Goal: Information Seeking & Learning: Learn about a topic

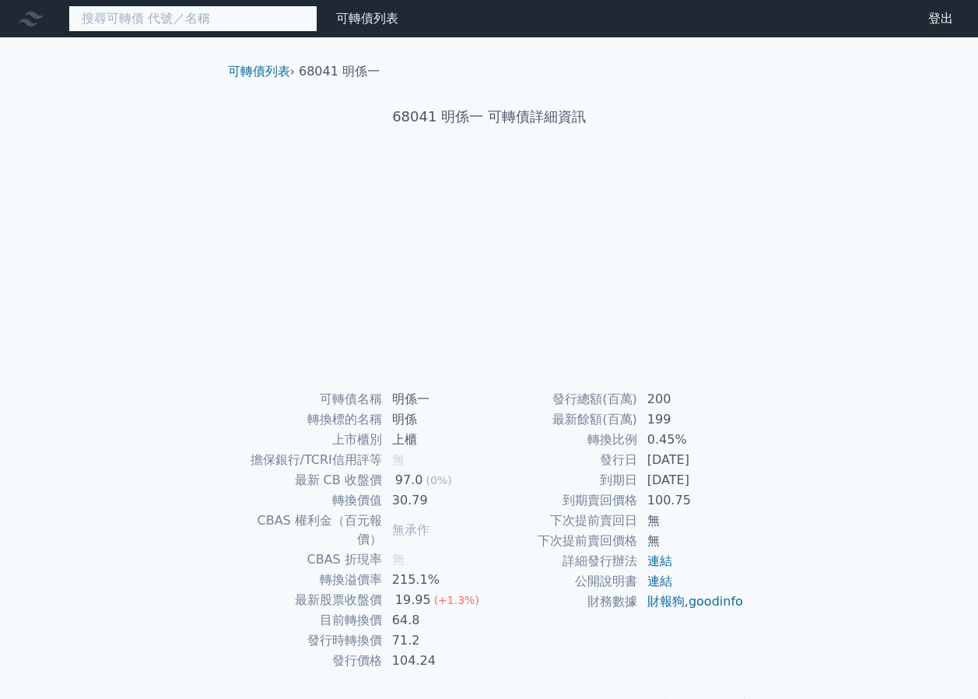
click at [235, 20] on input at bounding box center [192, 18] width 249 height 26
click at [255, 16] on input "68731" at bounding box center [192, 18] width 249 height 26
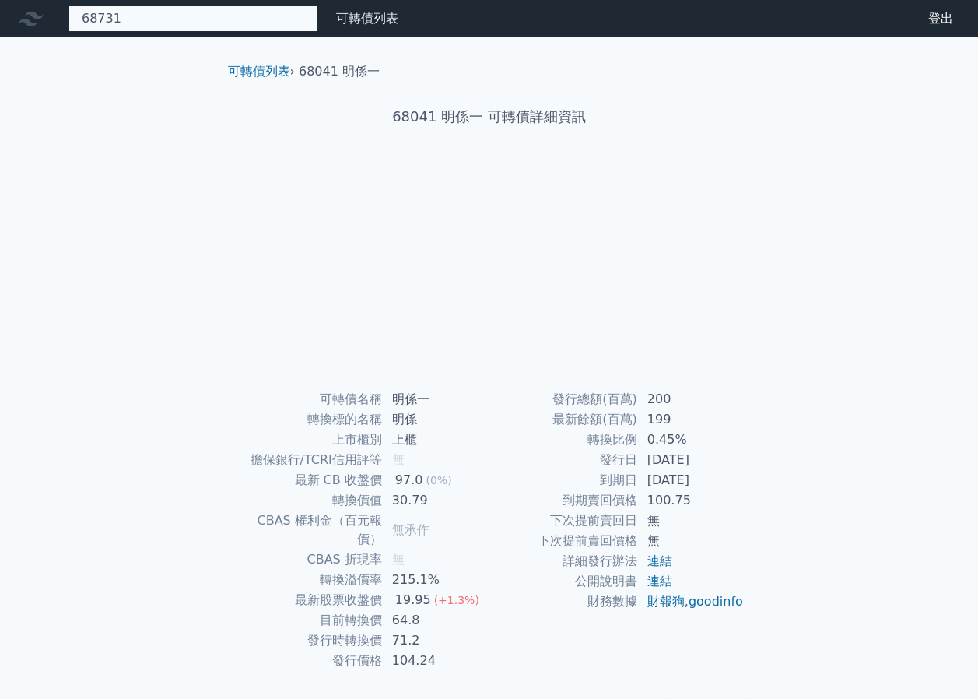
click at [255, 16] on input "68731" at bounding box center [192, 18] width 249 height 26
type input "68731"
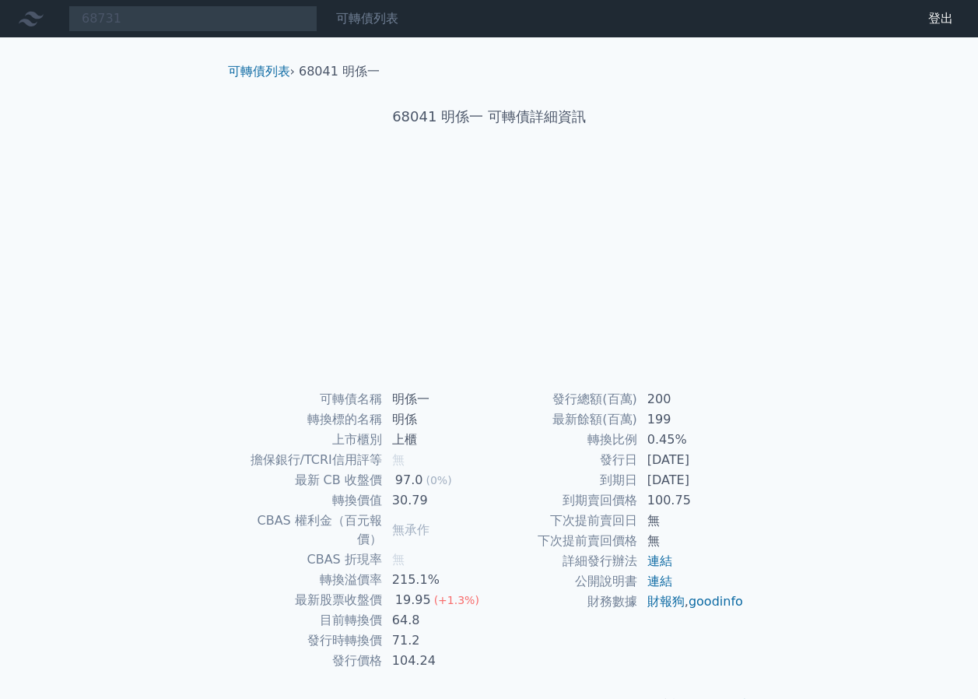
click at [356, 20] on link "可轉債列表" at bounding box center [367, 18] width 62 height 15
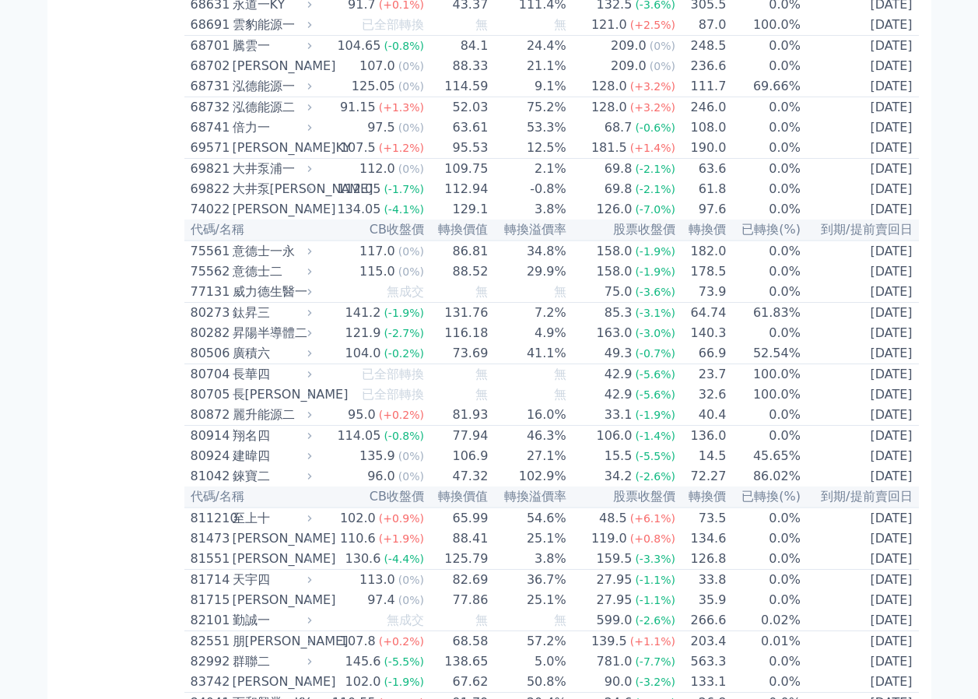
scroll to position [7641, 0]
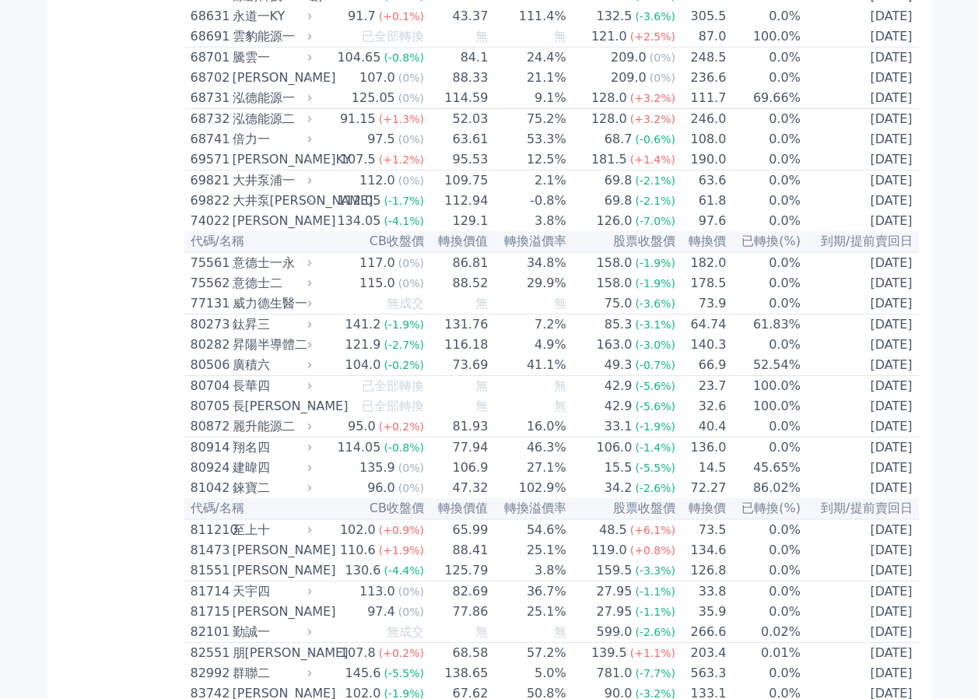
click at [729, 130] on td "0.0%" at bounding box center [764, 119] width 75 height 21
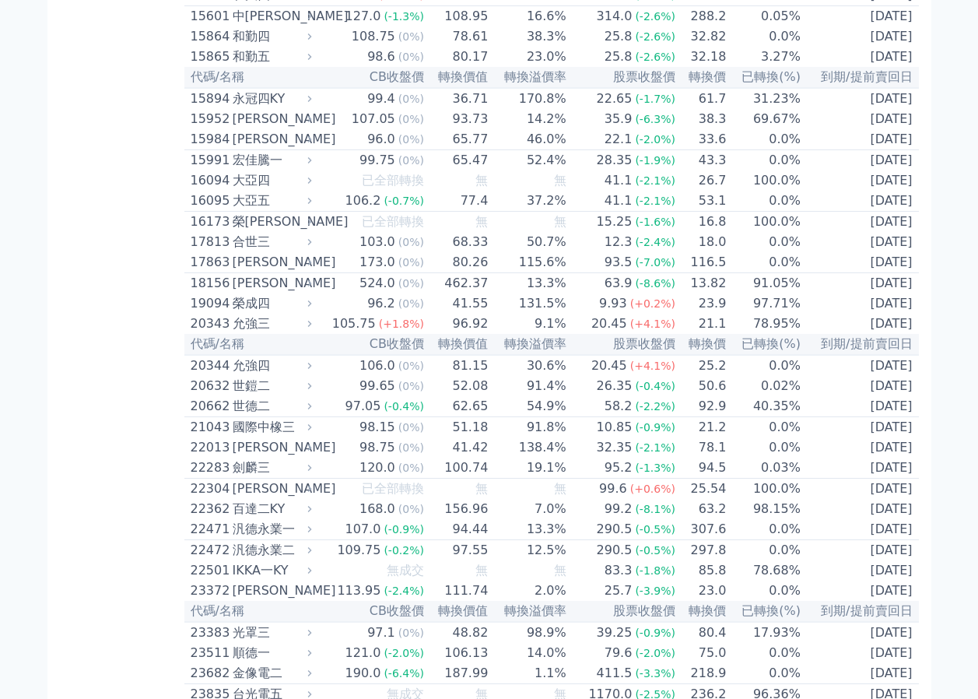
scroll to position [1034, 0]
